Goal: Task Accomplishment & Management: Use online tool/utility

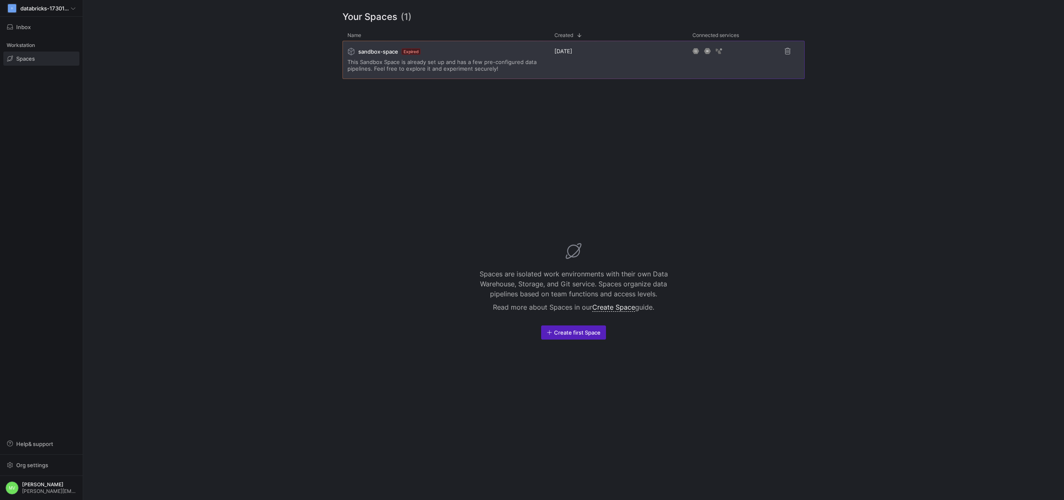
click at [419, 77] on div "sandbox-space Expired This Sandbox Space is already set up and has a few pre-co…" at bounding box center [446, 59] width 197 height 37
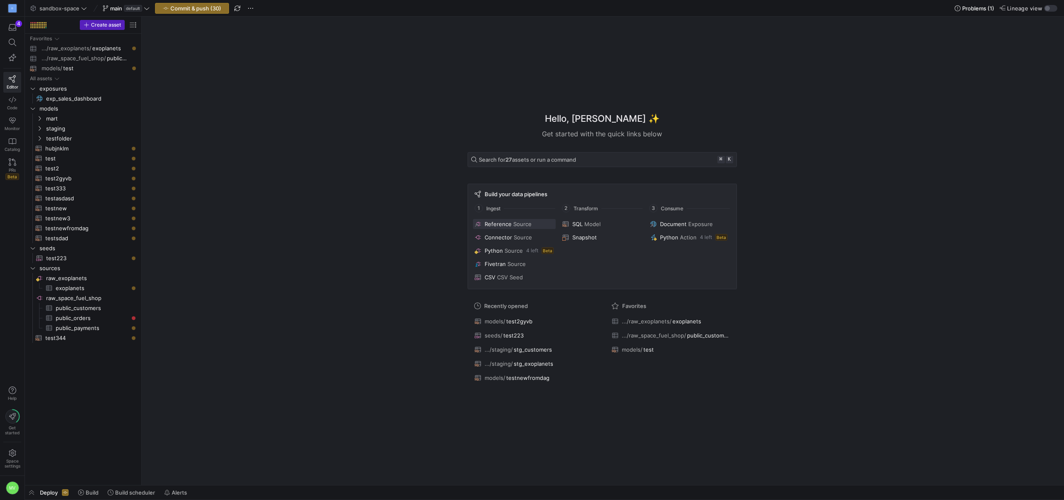
click at [496, 225] on span "Reference" at bounding box center [498, 224] width 27 height 7
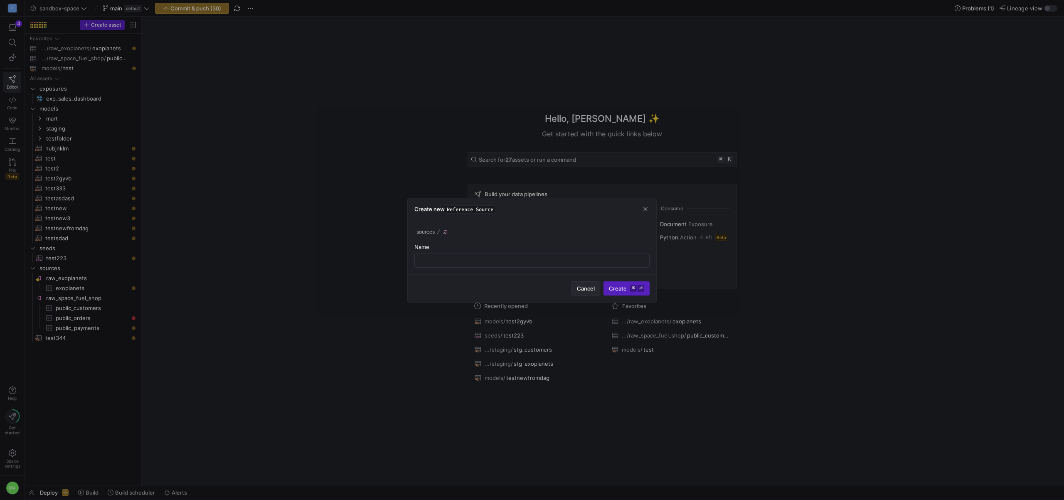
click at [591, 286] on span "Cancel" at bounding box center [586, 288] width 18 height 7
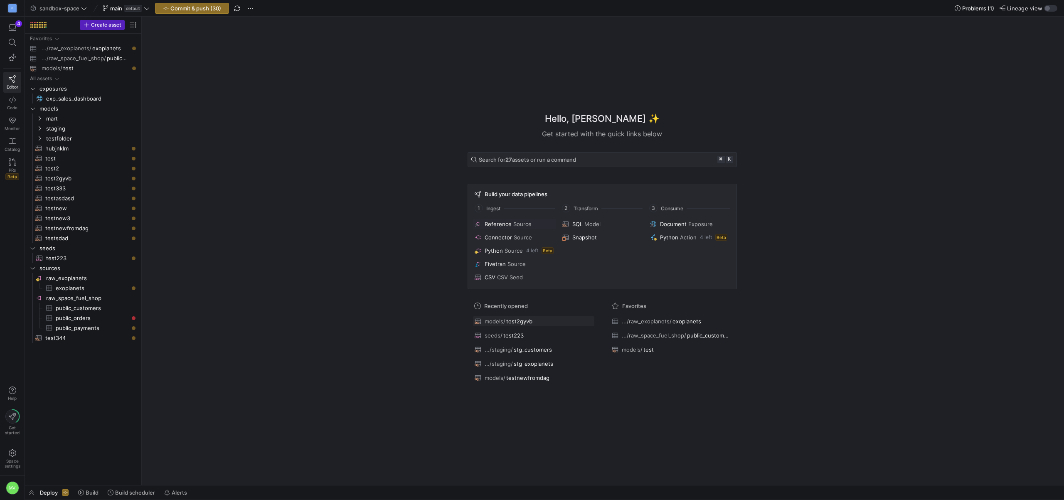
click at [504, 326] on button "models/ test2gyvb" at bounding box center [534, 321] width 122 height 11
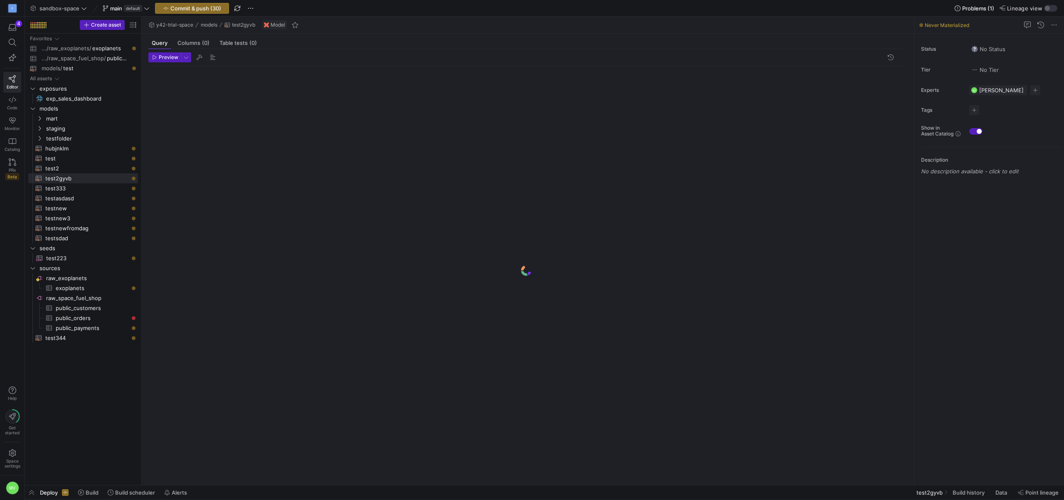
click at [504, 323] on div at bounding box center [526, 270] width 756 height 409
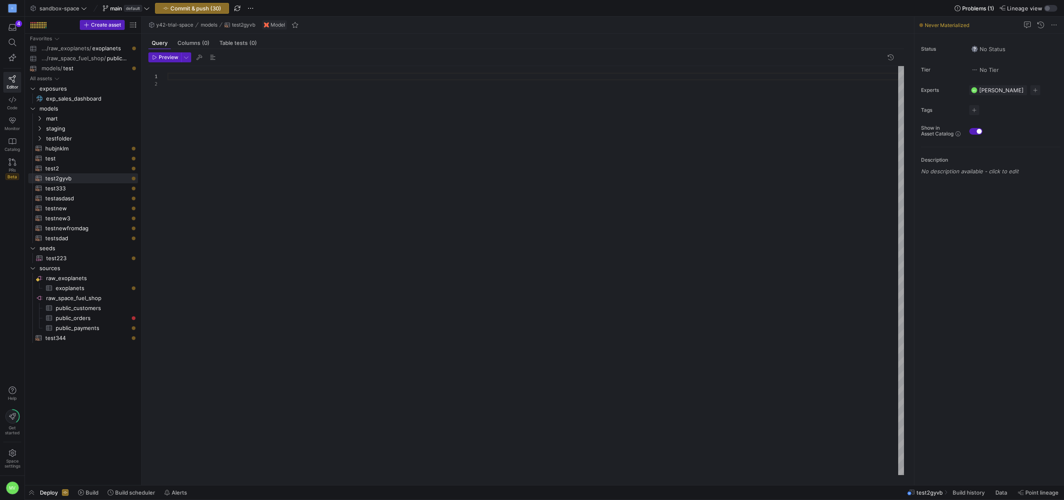
scroll to position [7, 0]
click at [917, 493] on span "test2gyvb" at bounding box center [930, 492] width 26 height 7
click at [38, 491] on div "Deploy Build Build scheduler Alerts" at bounding box center [108, 493] width 166 height 14
click at [31, 492] on span "button" at bounding box center [31, 493] width 13 height 14
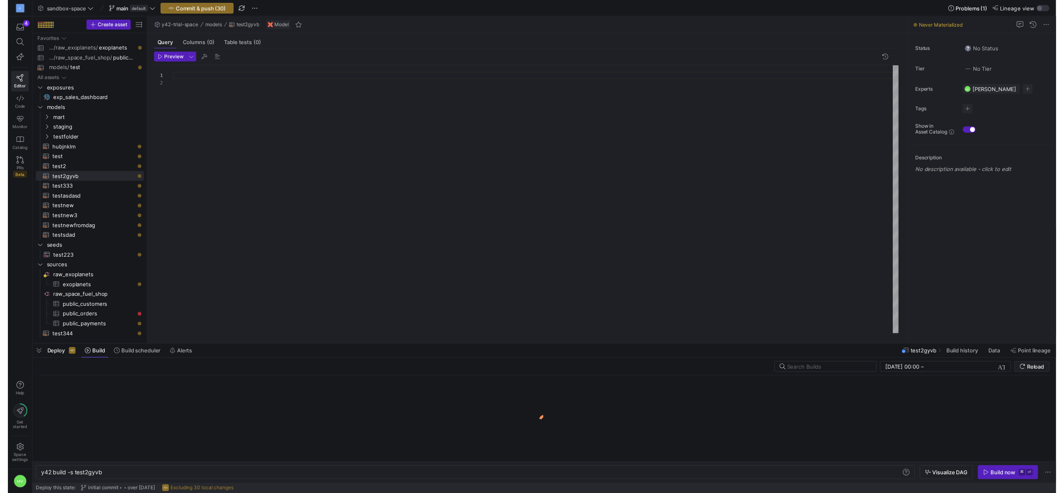
scroll to position [0, 62]
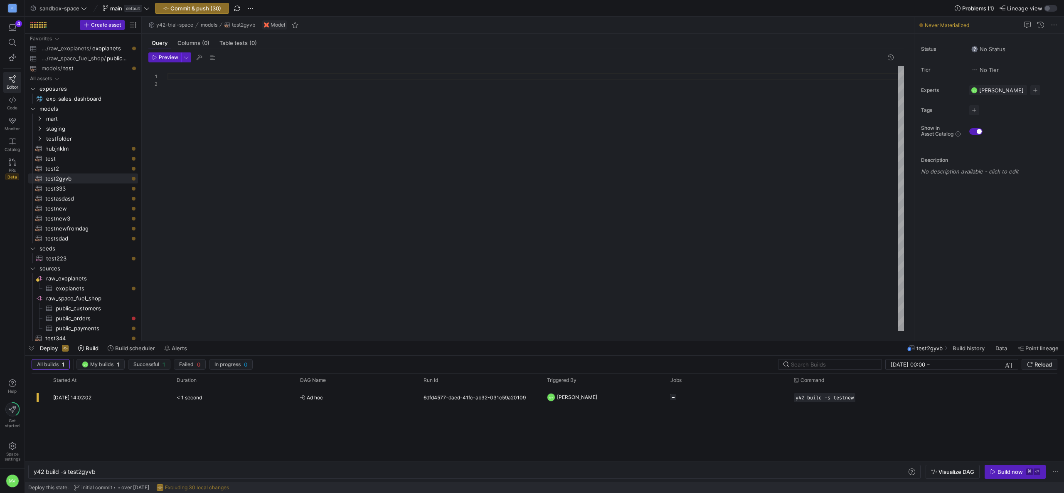
click at [947, 464] on y42-orchestration-inline-build "y42 build -s test2gyvb y42 build -s test2gyvb Visualize DAG Build now ⌘ ⏎" at bounding box center [545, 471] width 1040 height 21
click at [946, 469] on span "Visualize DAG" at bounding box center [957, 471] width 36 height 7
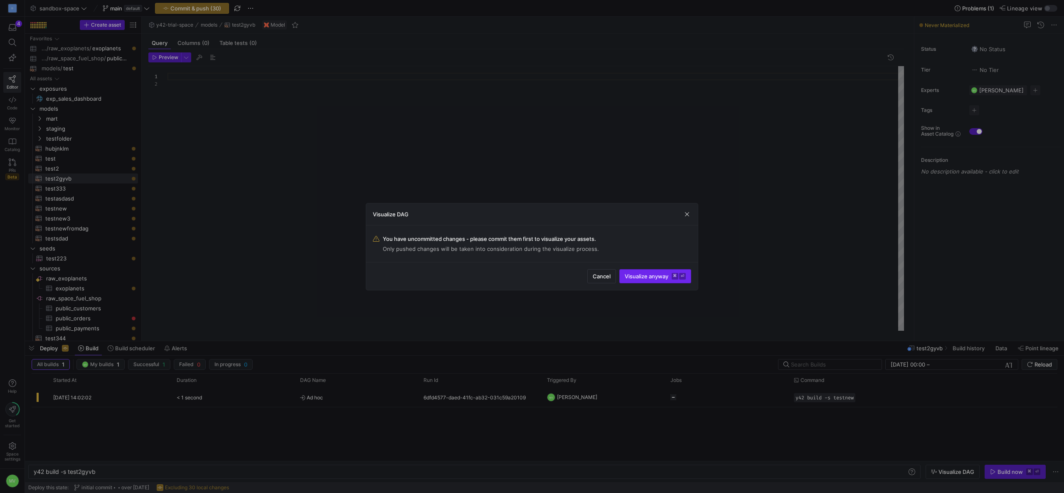
click at [648, 280] on span "submit" at bounding box center [655, 275] width 71 height 13
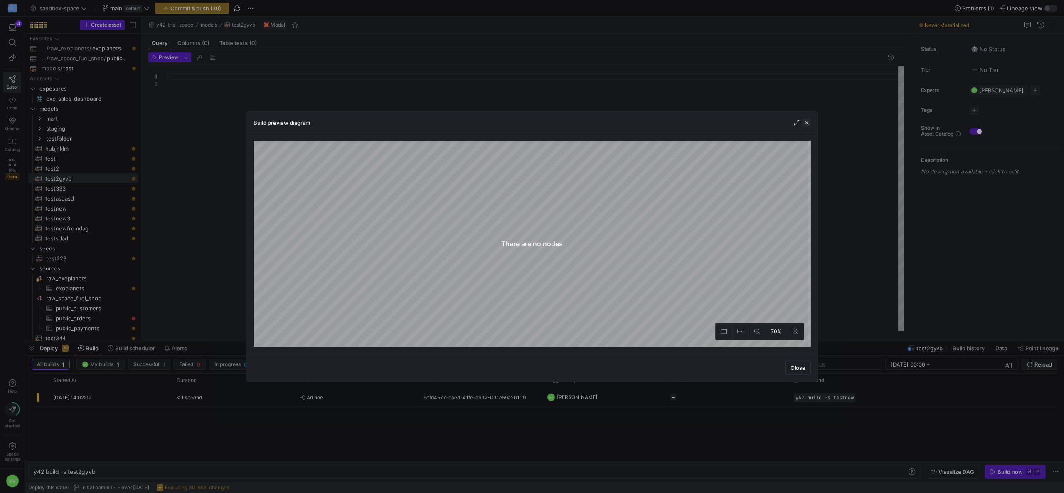
click at [804, 121] on span "button" at bounding box center [807, 123] width 8 height 8
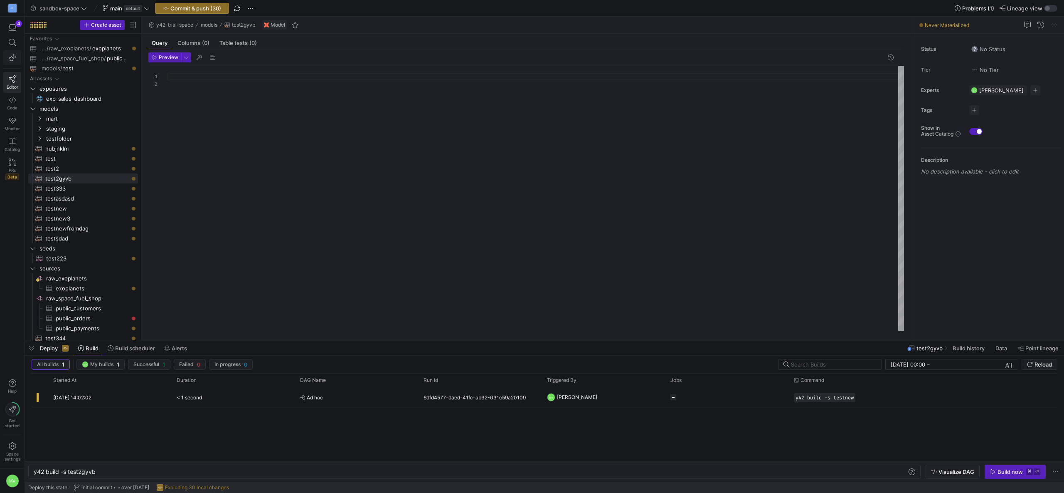
click at [12, 55] on icon "button" at bounding box center [12, 57] width 7 height 7
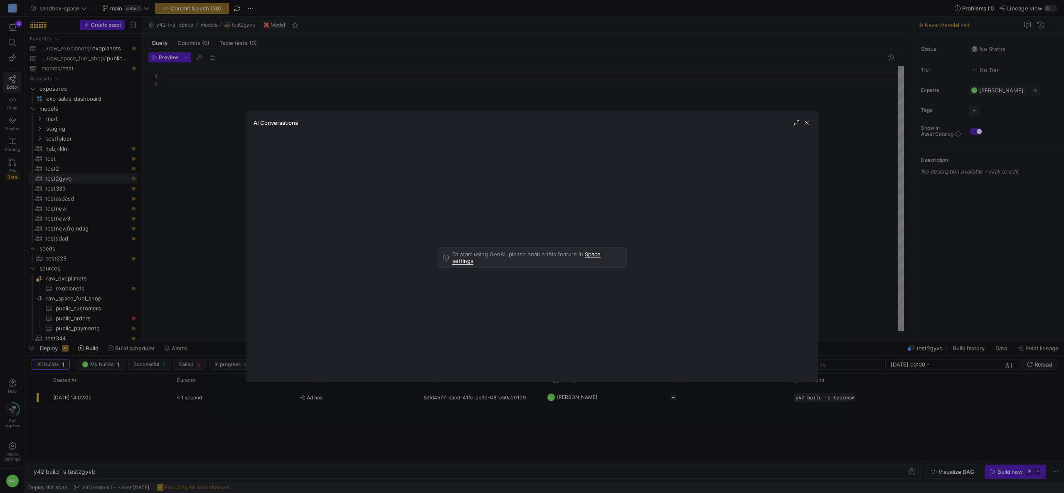
click at [601, 258] on link "Space settings" at bounding box center [526, 258] width 148 height 14
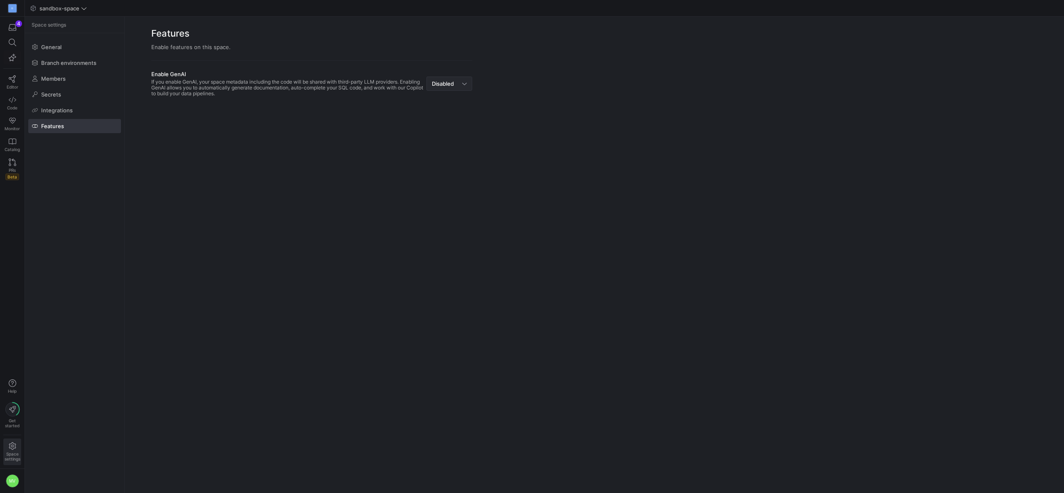
click at [456, 81] on div "Disabled" at bounding box center [447, 83] width 30 height 7
click at [448, 96] on span "Enabled" at bounding box center [449, 99] width 38 height 7
click at [8, 81] on link "Editor" at bounding box center [12, 82] width 18 height 21
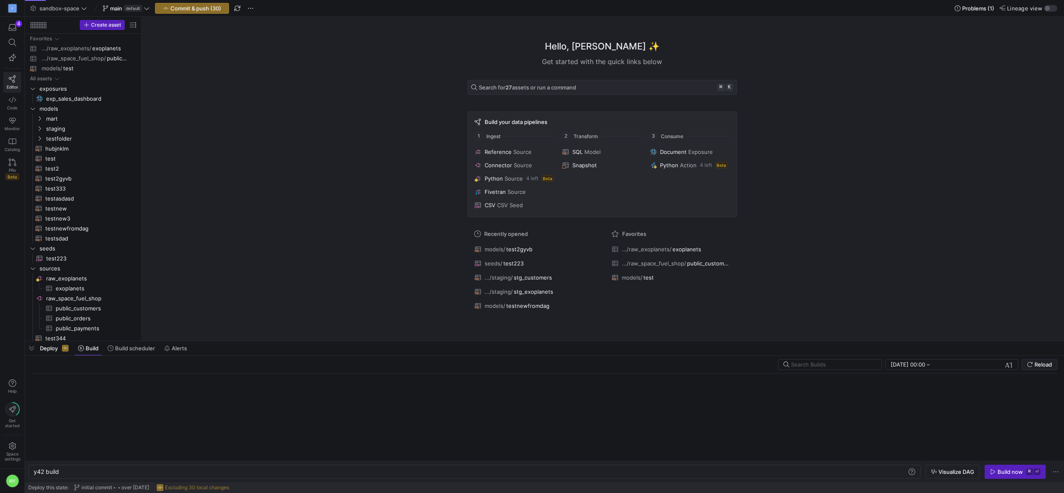
scroll to position [0, 25]
click at [501, 249] on span "models/" at bounding box center [495, 249] width 21 height 7
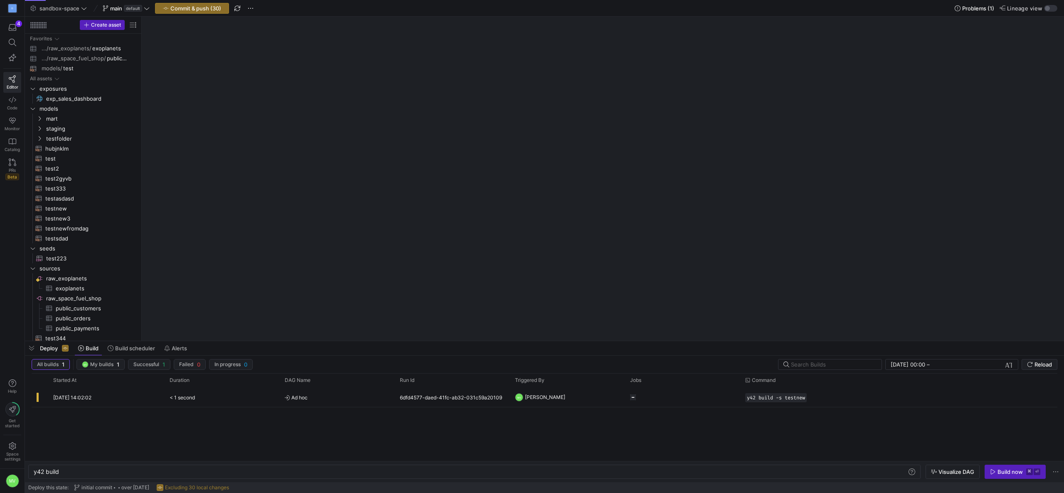
type textarea "y42 build -s test2gyvb"
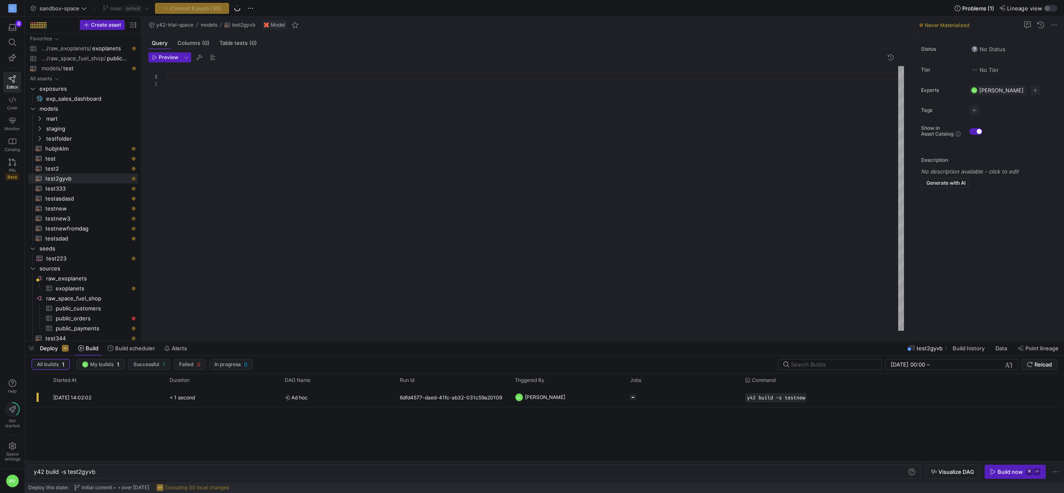
scroll to position [7, 0]
click at [685, 203] on div at bounding box center [536, 198] width 737 height 264
click at [12, 54] on icon "button" at bounding box center [12, 57] width 7 height 7
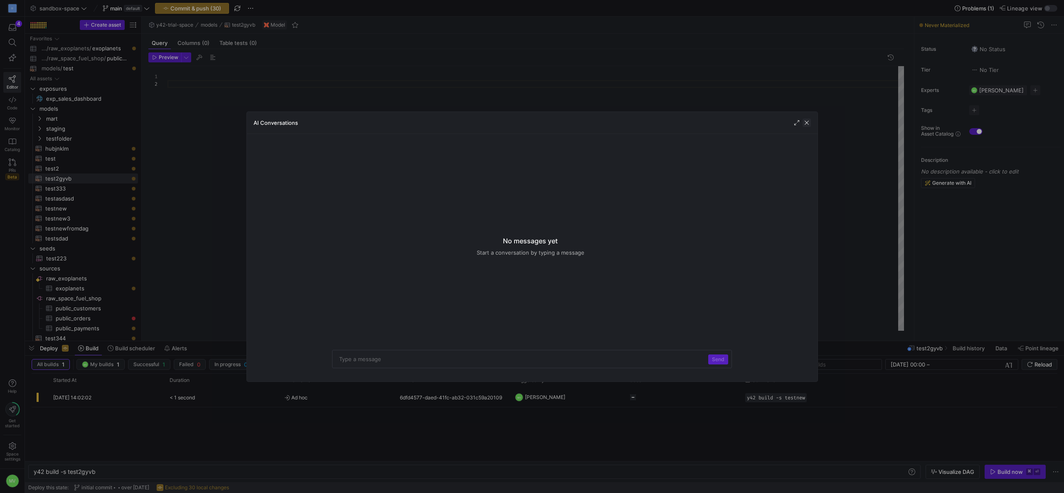
click at [806, 122] on span "button" at bounding box center [807, 123] width 8 height 8
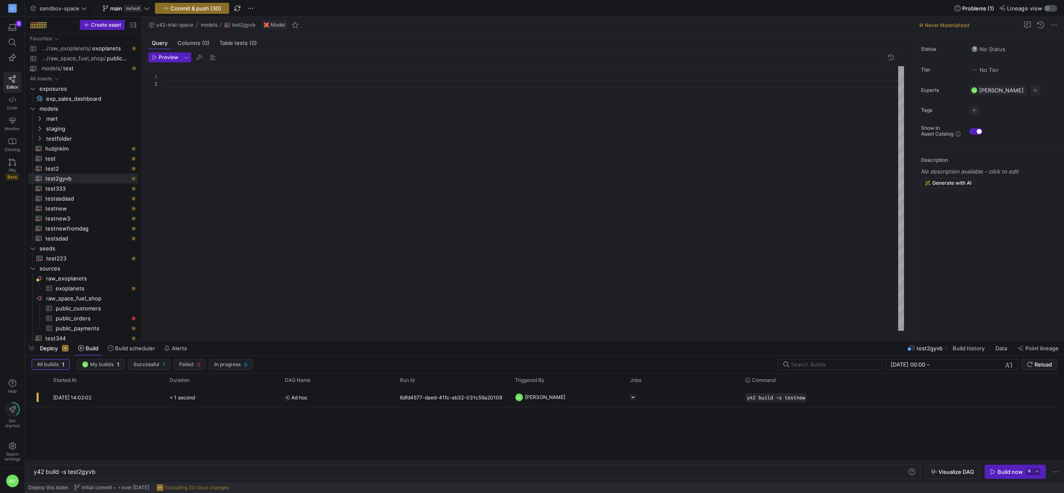
click at [1046, 10] on div "button" at bounding box center [1047, 8] width 5 height 5
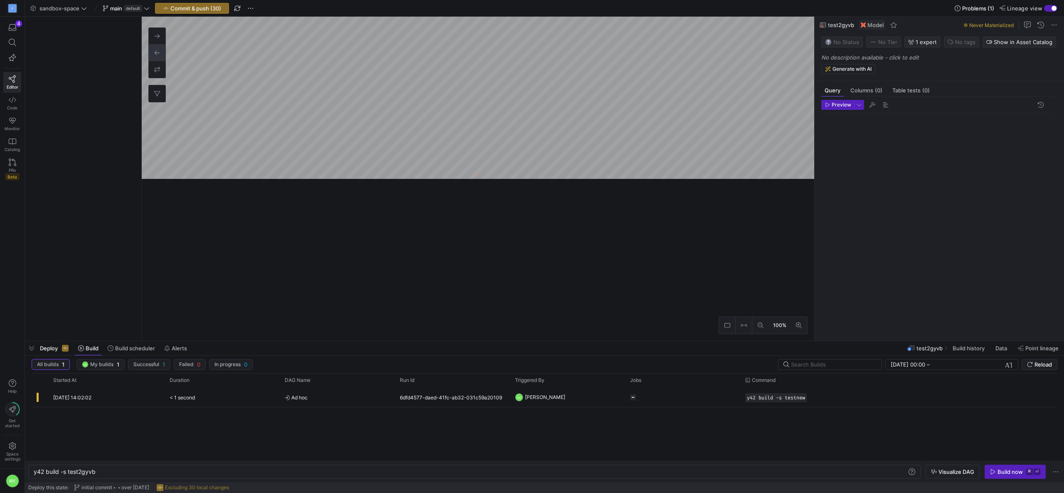
scroll to position [7, 0]
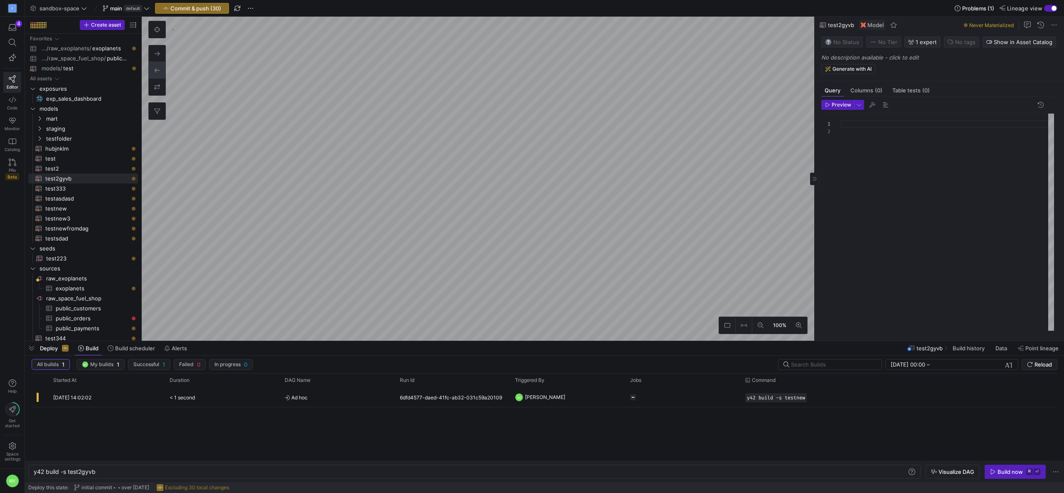
type textarea "y42 build -s source:raw_space_fuel_shop.public_customers"
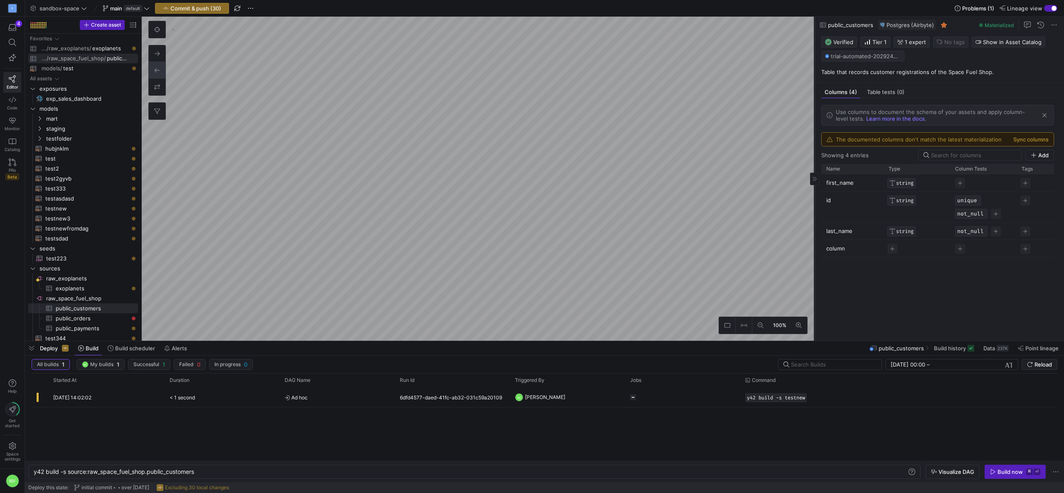
click at [816, 178] on icon at bounding box center [815, 178] width 4 height 5
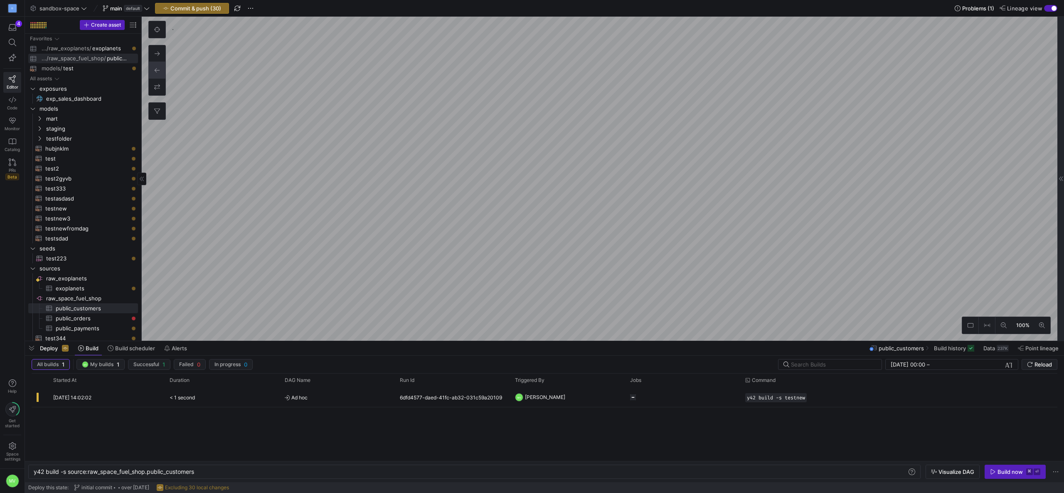
click at [143, 180] on icon at bounding box center [142, 178] width 4 height 5
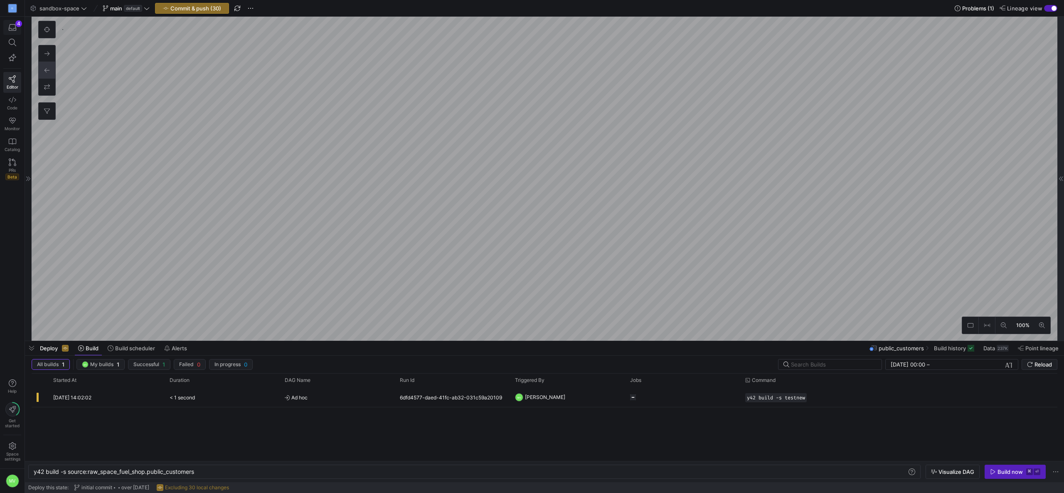
click at [13, 24] on icon "button" at bounding box center [12, 27] width 7 height 7
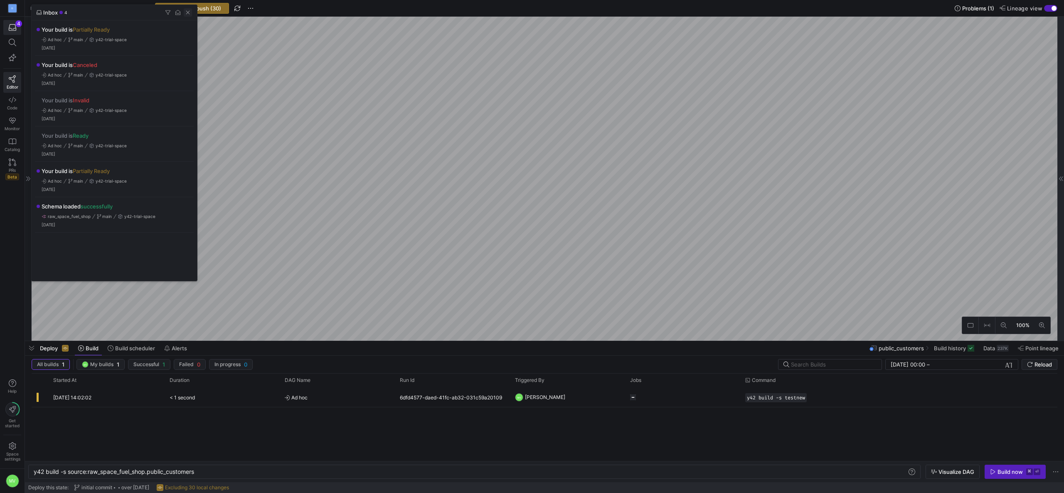
click at [186, 12] on span "button" at bounding box center [188, 12] width 8 height 8
